Goal: Task Accomplishment & Management: Manage account settings

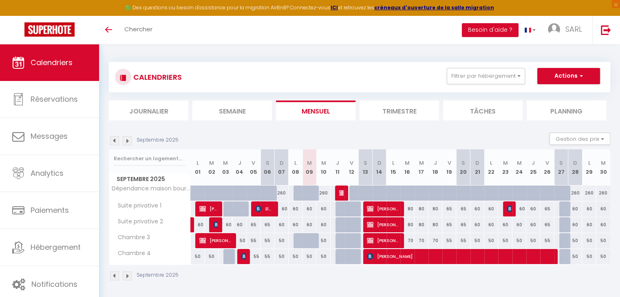
click at [349, 223] on div at bounding box center [356, 229] width 14 height 15
type input "65"
type input "Ven 12 Septembre 2025"
type input "Sam 13 Septembre 2025"
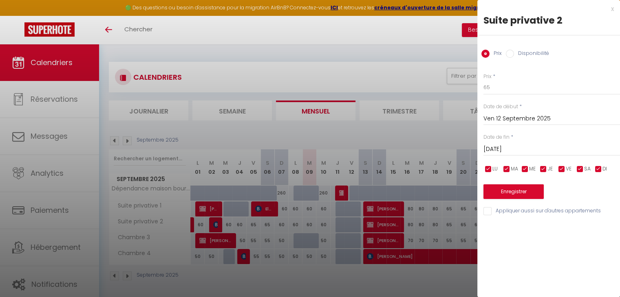
click at [383, 210] on div at bounding box center [310, 148] width 620 height 297
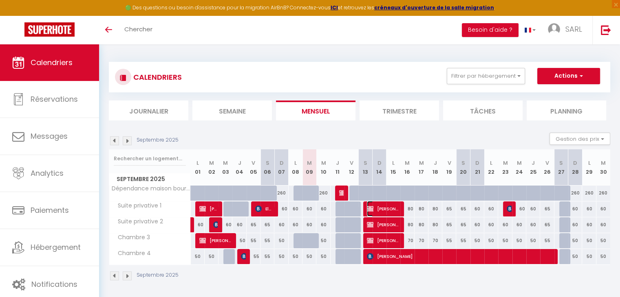
click at [383, 210] on span "[PERSON_NAME]" at bounding box center [383, 208] width 32 height 15
select select "OK"
select select "KO"
select select "1"
select select "0"
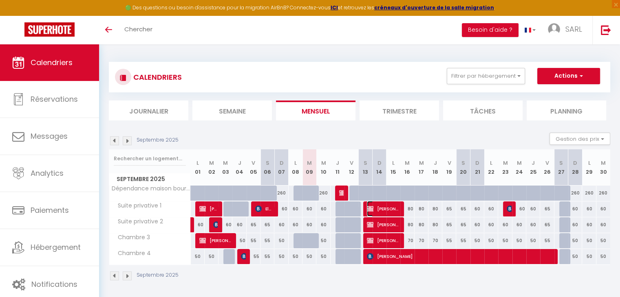
select select "1"
select select
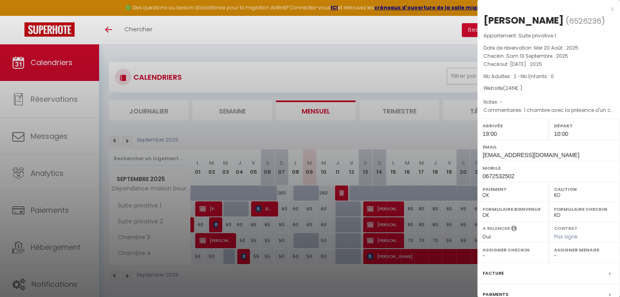
click at [340, 282] on div at bounding box center [310, 148] width 620 height 297
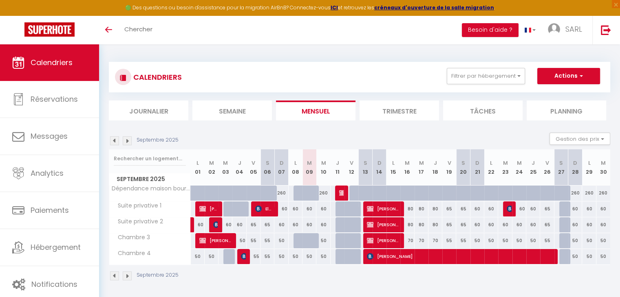
click at [300, 243] on div at bounding box center [300, 240] width 14 height 15
type input "50"
type input "Lun 08 Septembre 2025"
type input "[DATE]"
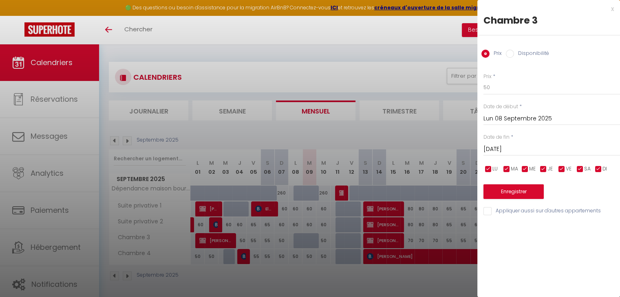
click at [490, 117] on input "Lun 08 Septembre 2025" at bounding box center [551, 119] width 136 height 11
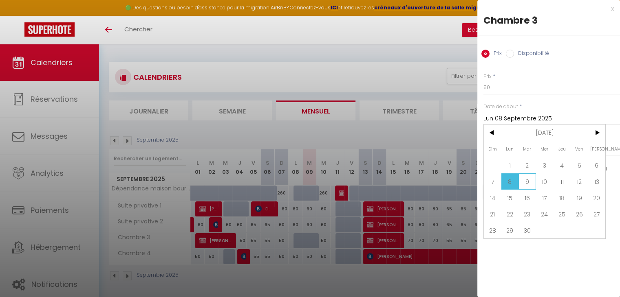
click at [527, 180] on span "9" at bounding box center [527, 182] width 18 height 16
type input "[DATE]"
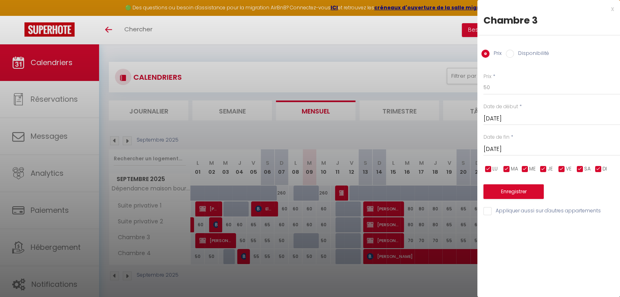
click at [513, 150] on input "[DATE]" at bounding box center [551, 149] width 136 height 11
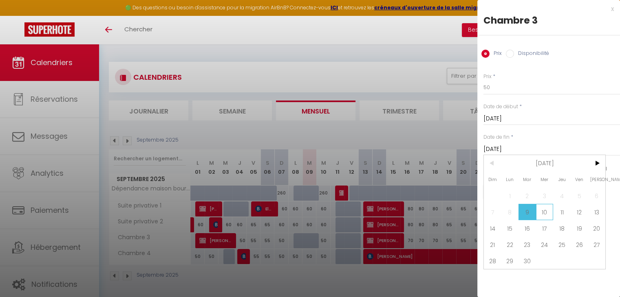
click at [541, 211] on span "10" at bounding box center [545, 212] width 18 height 16
type input "Mer 10 Septembre 2025"
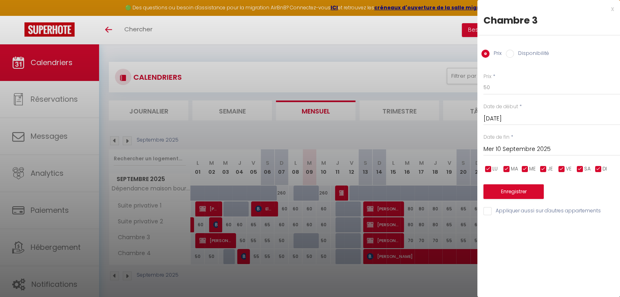
click at [508, 54] on input "Disponibilité" at bounding box center [510, 54] width 8 height 8
radio input "true"
radio input "false"
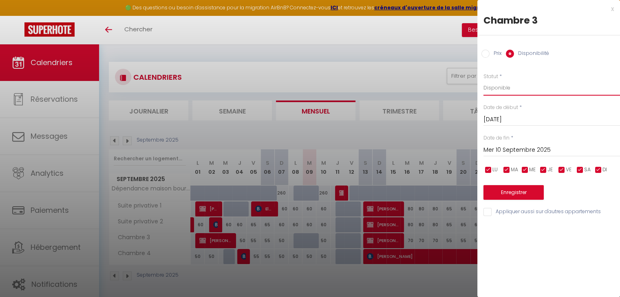
click at [501, 85] on select "Disponible Indisponible" at bounding box center [551, 87] width 136 height 15
select select "0"
click at [483, 80] on select "Disponible Indisponible" at bounding box center [551, 87] width 136 height 15
click at [519, 190] on button "Enregistrer" at bounding box center [513, 192] width 60 height 15
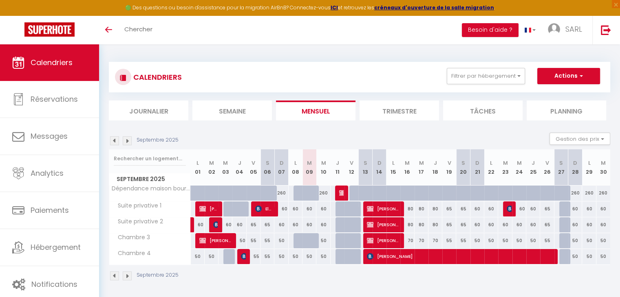
click at [300, 242] on div at bounding box center [300, 240] width 14 height 15
type input "50"
select select "1"
type input "Lun 08 Septembre 2025"
type input "[DATE]"
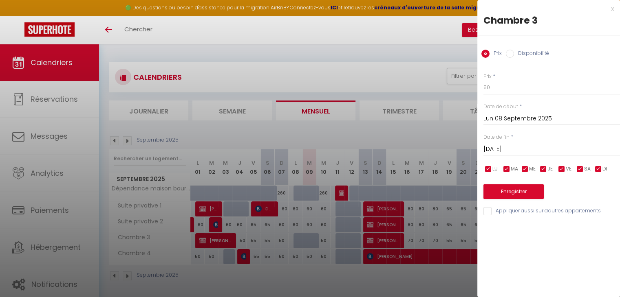
click at [508, 53] on input "Disponibilité" at bounding box center [510, 54] width 8 height 8
radio input "true"
radio input "false"
click at [502, 193] on button "Enregistrer" at bounding box center [513, 192] width 60 height 15
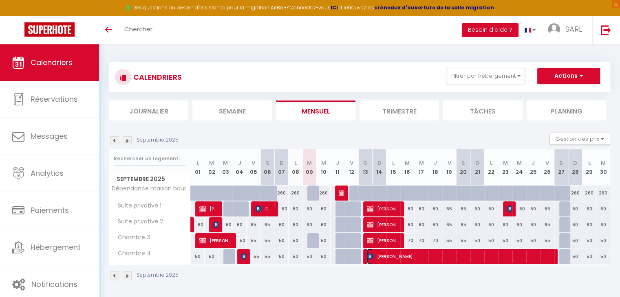
click at [406, 254] on span "[PERSON_NAME]" at bounding box center [459, 256] width 185 height 15
select select "OK"
select select "KO"
select select "0"
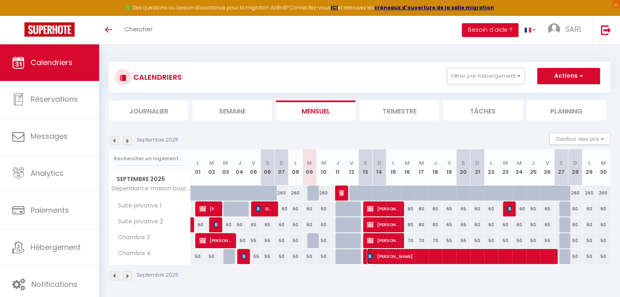
select select "1"
select select
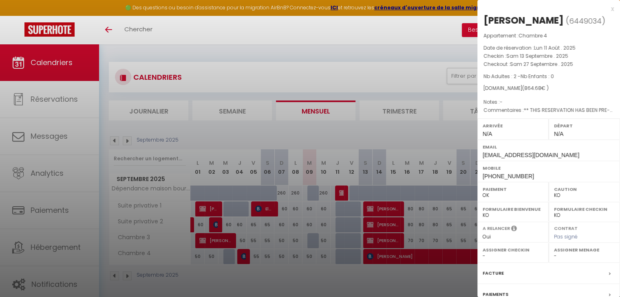
click at [369, 272] on div at bounding box center [310, 148] width 620 height 297
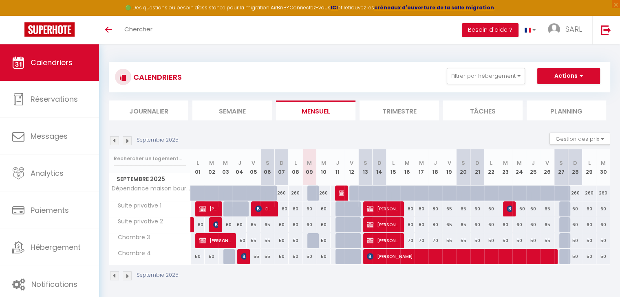
click at [126, 276] on img at bounding box center [127, 276] width 9 height 9
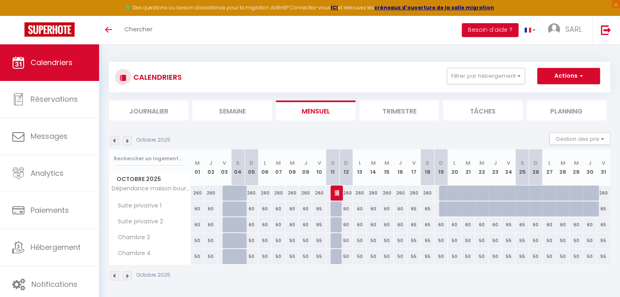
click at [126, 276] on img at bounding box center [127, 276] width 9 height 9
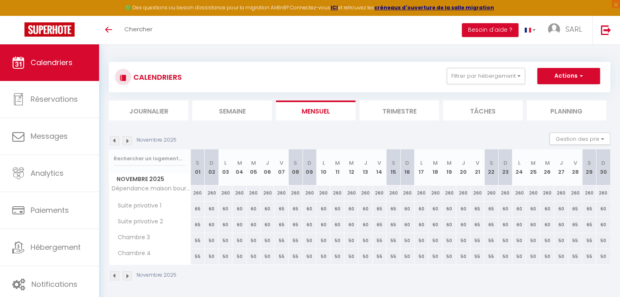
click at [126, 276] on img at bounding box center [127, 276] width 9 height 9
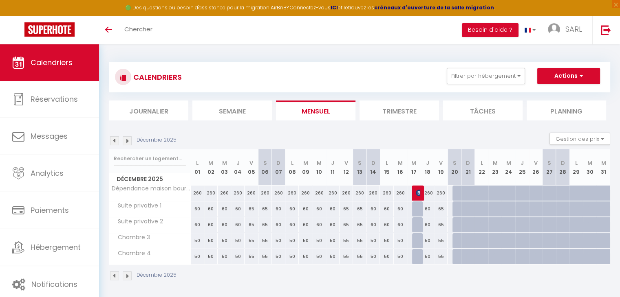
click at [114, 275] on img at bounding box center [114, 276] width 9 height 9
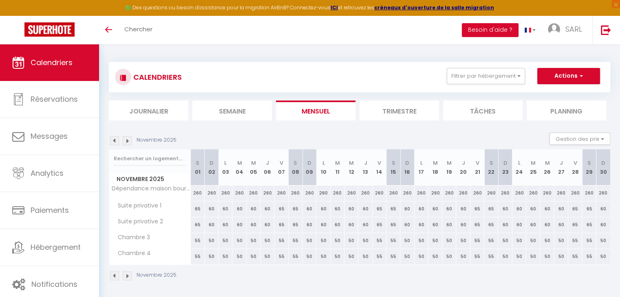
click at [114, 276] on img at bounding box center [114, 276] width 9 height 9
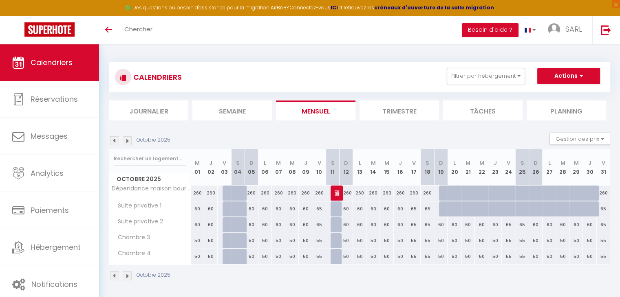
click at [127, 274] on img at bounding box center [127, 276] width 9 height 9
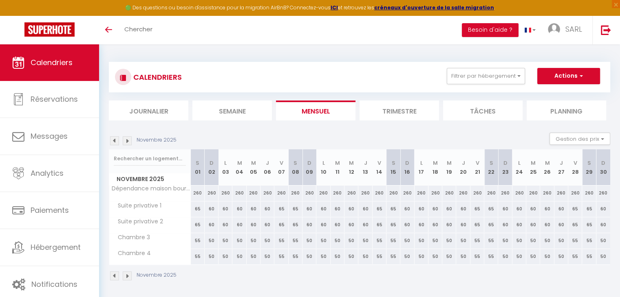
click at [127, 276] on img at bounding box center [127, 276] width 9 height 9
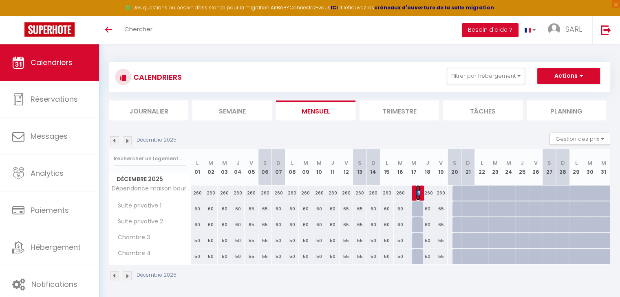
click at [418, 196] on img at bounding box center [418, 193] width 7 height 7
select select "OK"
select select "KO"
select select "1"
select select "0"
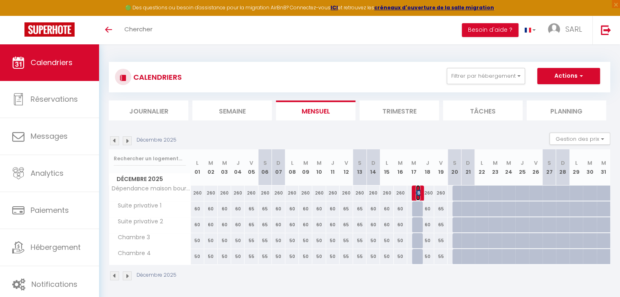
select select "1"
select select
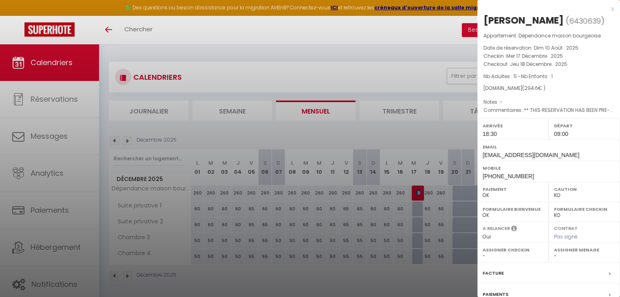
click at [390, 275] on div at bounding box center [310, 148] width 620 height 297
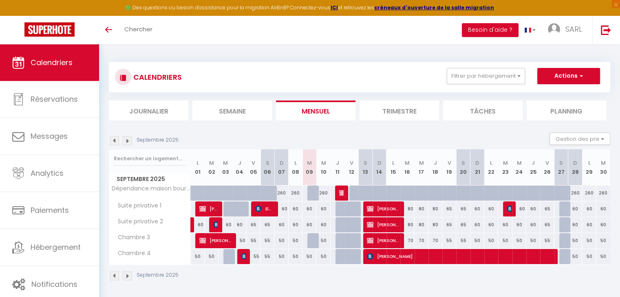
click at [126, 274] on img at bounding box center [127, 276] width 9 height 9
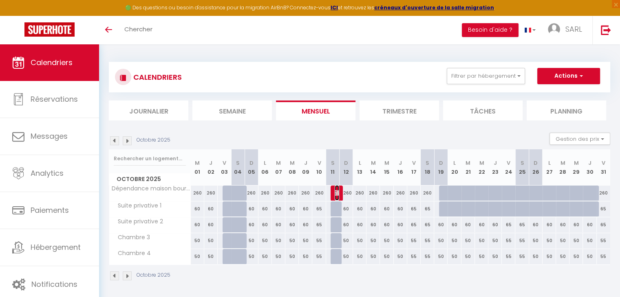
click at [338, 196] on img at bounding box center [337, 193] width 7 height 7
select select "OK"
select select "KO"
select select "1"
select select "0"
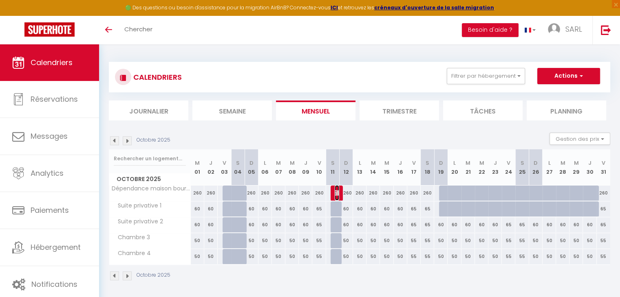
select select "1"
select select
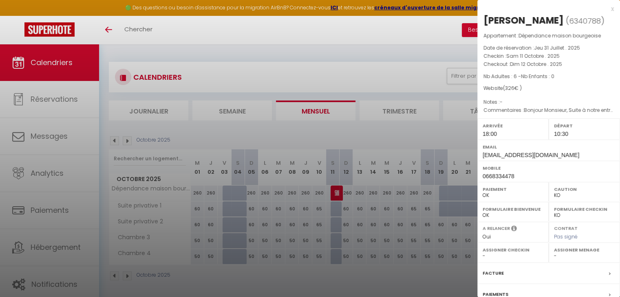
click at [308, 288] on div at bounding box center [310, 148] width 620 height 297
